Goal: Information Seeking & Learning: Learn about a topic

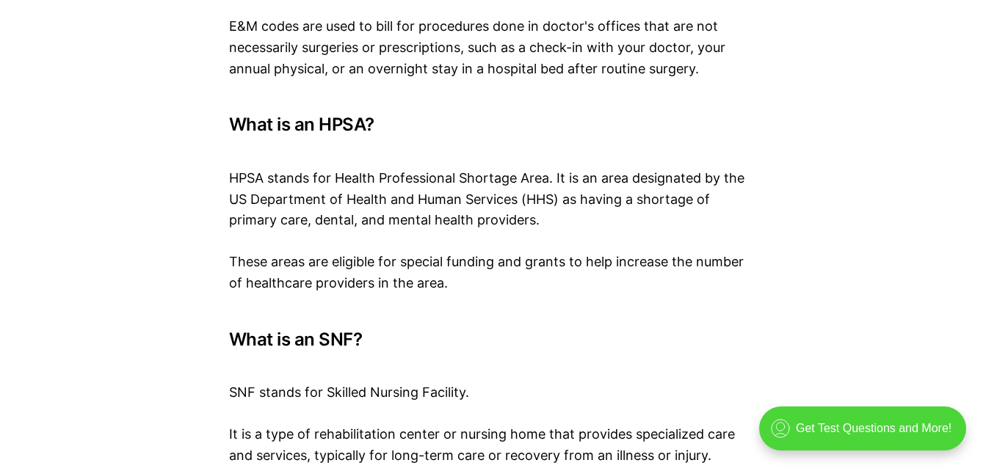
scroll to position [4920, 0]
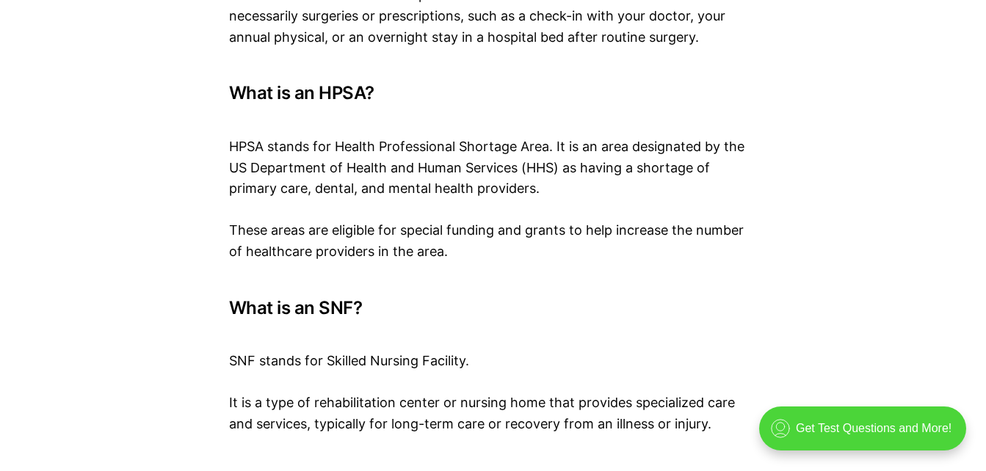
click at [335, 83] on h3 "What is an HPSA?" at bounding box center [493, 93] width 529 height 21
copy h3 "HPSA"
drag, startPoint x: 337, startPoint y: 81, endPoint x: 549, endPoint y: 76, distance: 212.3
click at [549, 115] on p "HPSA stands for Health Professional Shortage Area. It is an area designated by …" at bounding box center [493, 157] width 529 height 84
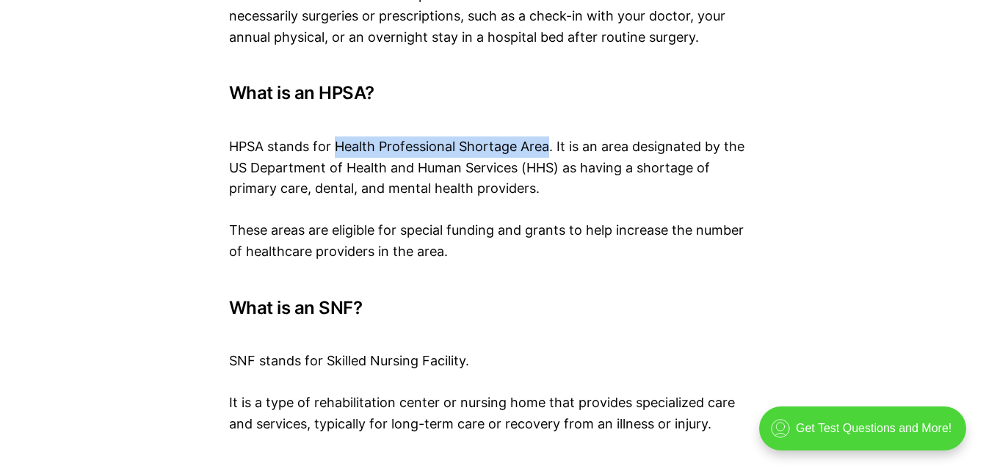
copy p "Health Professional Shortage Area"
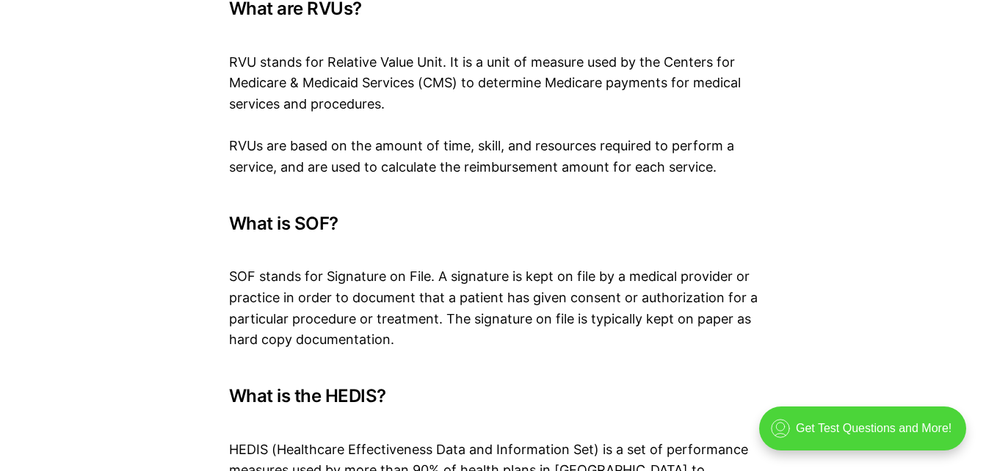
scroll to position [6389, 0]
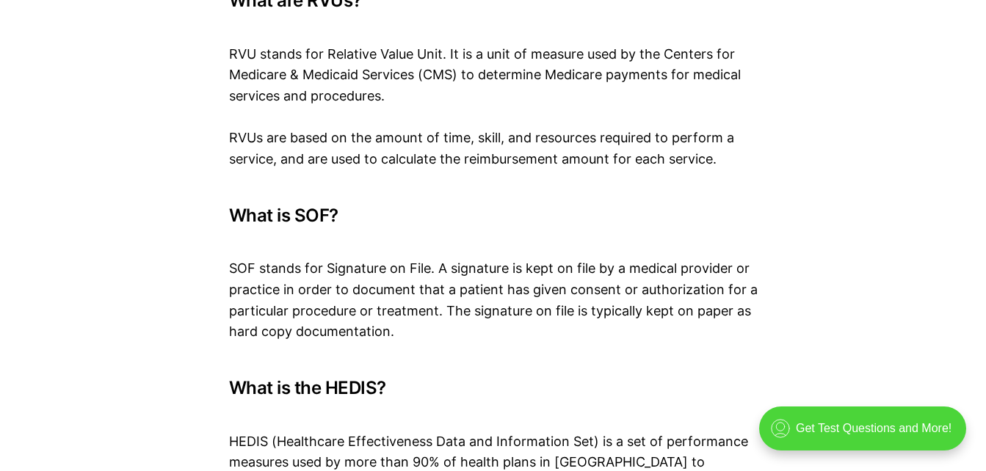
click at [311, 206] on h3 "What is SOF?" at bounding box center [493, 216] width 529 height 21
copy h3 "SOF"
drag, startPoint x: 327, startPoint y: 203, endPoint x: 427, endPoint y: 201, distance: 100.6
click at [427, 237] on p "SOF stands for Signature on File. A signature is kept on file by a medical prov…" at bounding box center [493, 290] width 529 height 106
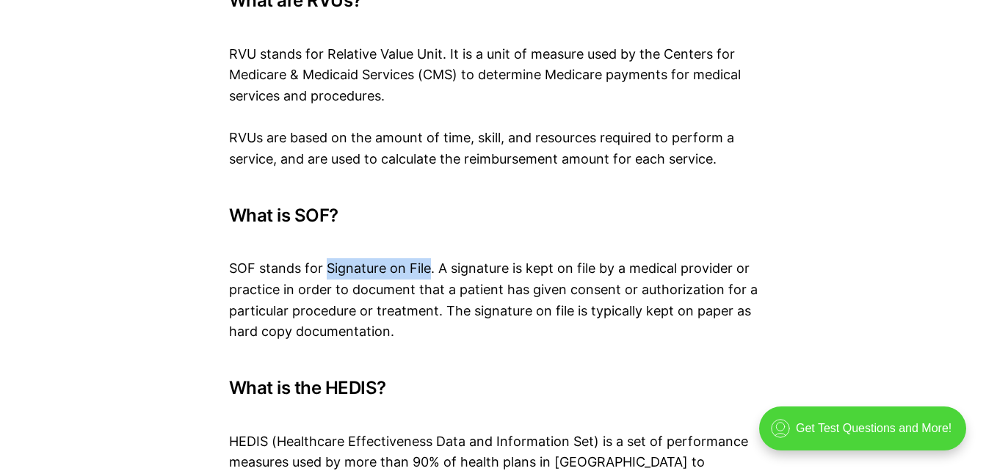
copy p "Signature on File"
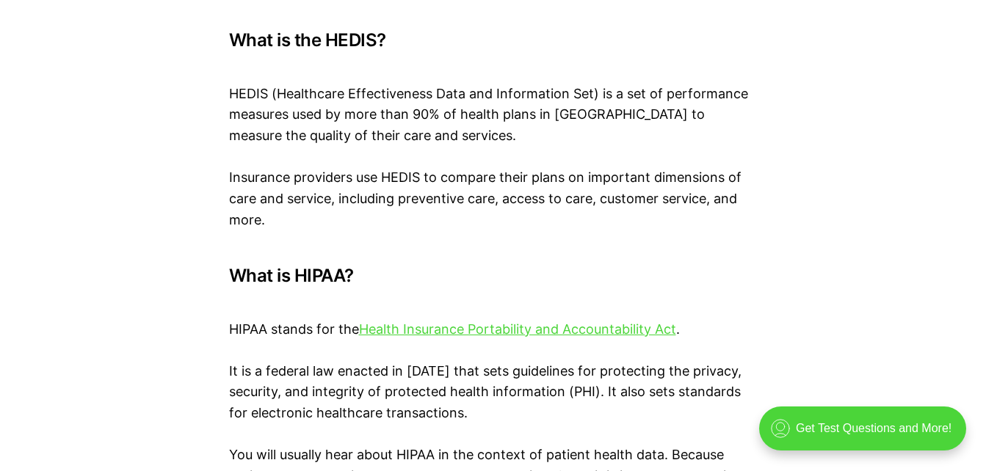
scroll to position [6682, 0]
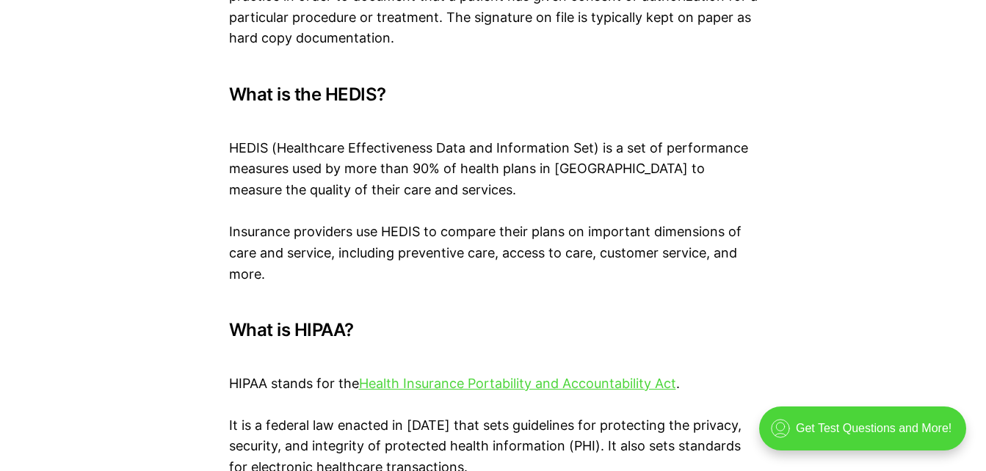
click at [319, 320] on h3 "What is HIPAA?" at bounding box center [493, 330] width 529 height 21
copy h3 "HIPAA"
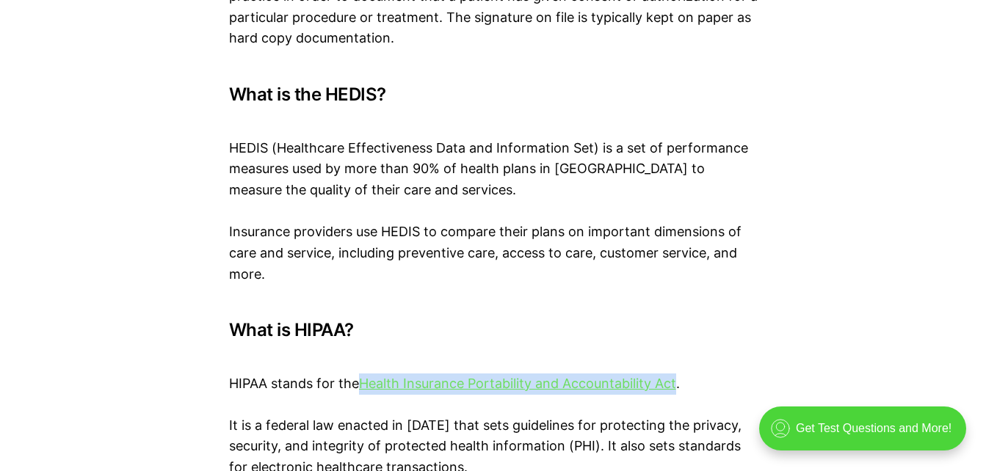
drag, startPoint x: 361, startPoint y: 317, endPoint x: 679, endPoint y: 327, distance: 317.4
click at [679, 352] on p "HIPAA stands for the Health Insurance Portability and Accountability Act ." at bounding box center [493, 373] width 529 height 43
copy link "Health Insurance Portability and Accountability Act"
